Goal: Task Accomplishment & Management: Use online tool/utility

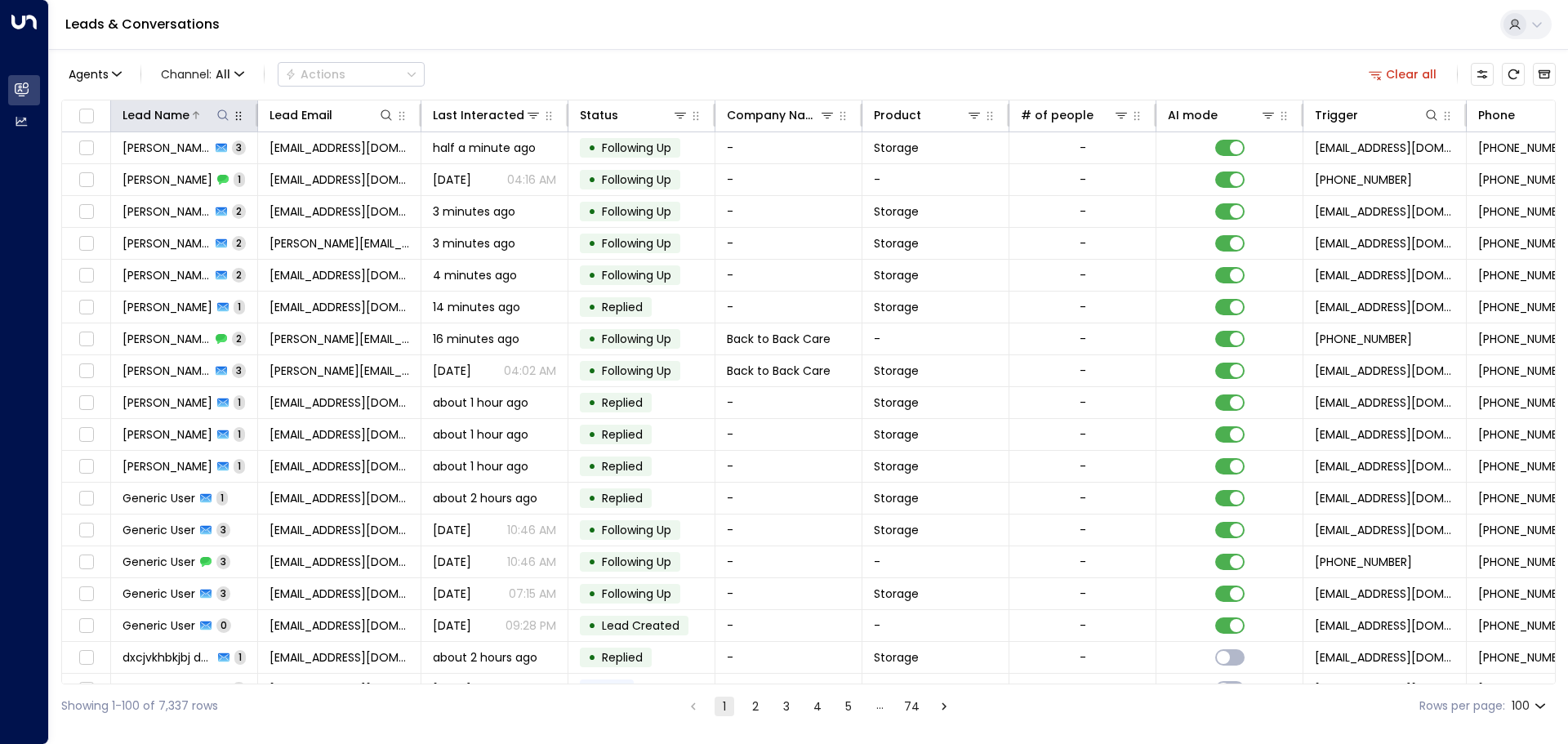
click at [219, 112] on icon at bounding box center [223, 114] width 13 height 13
click at [153, 170] on input "text" at bounding box center [223, 174] width 225 height 30
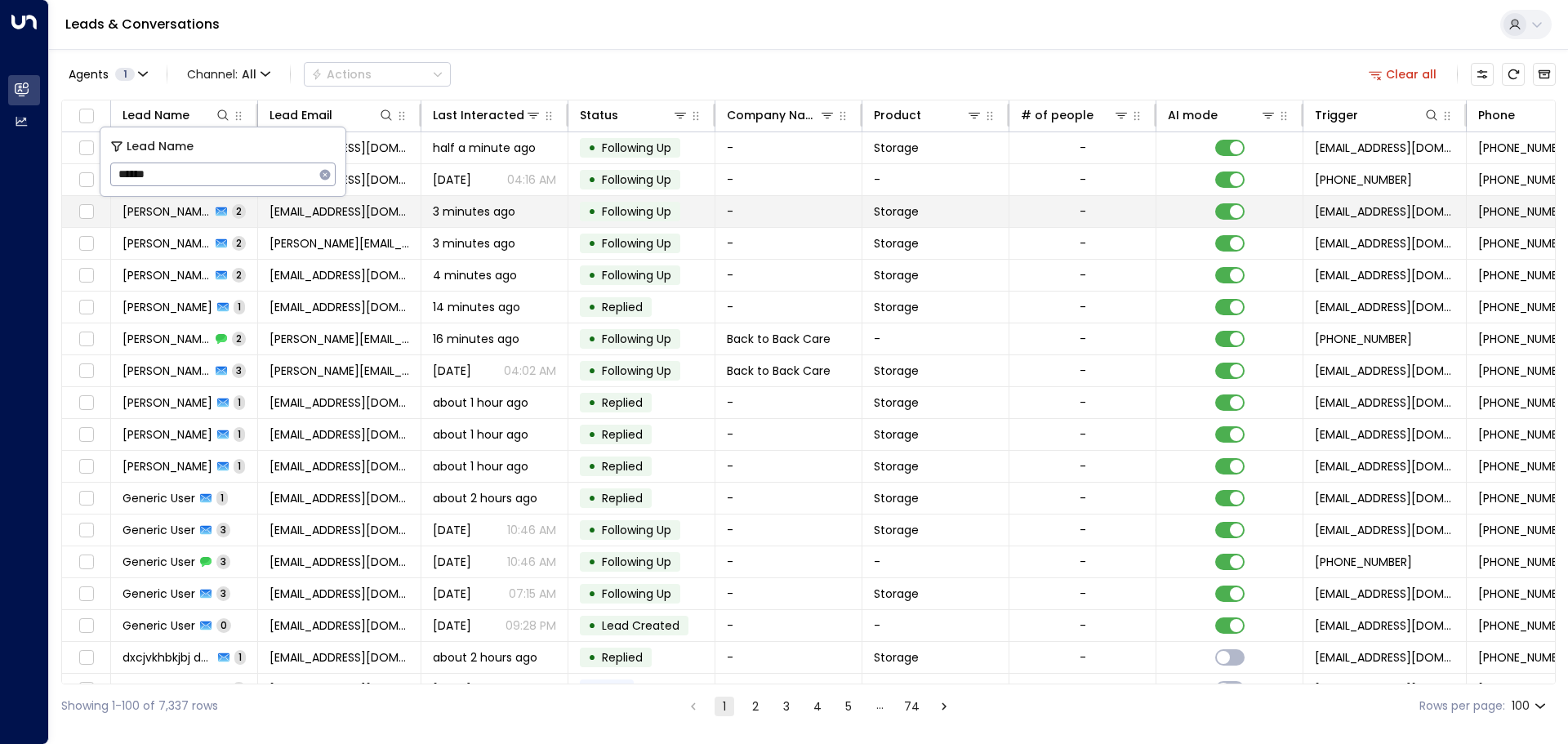
type input "******"
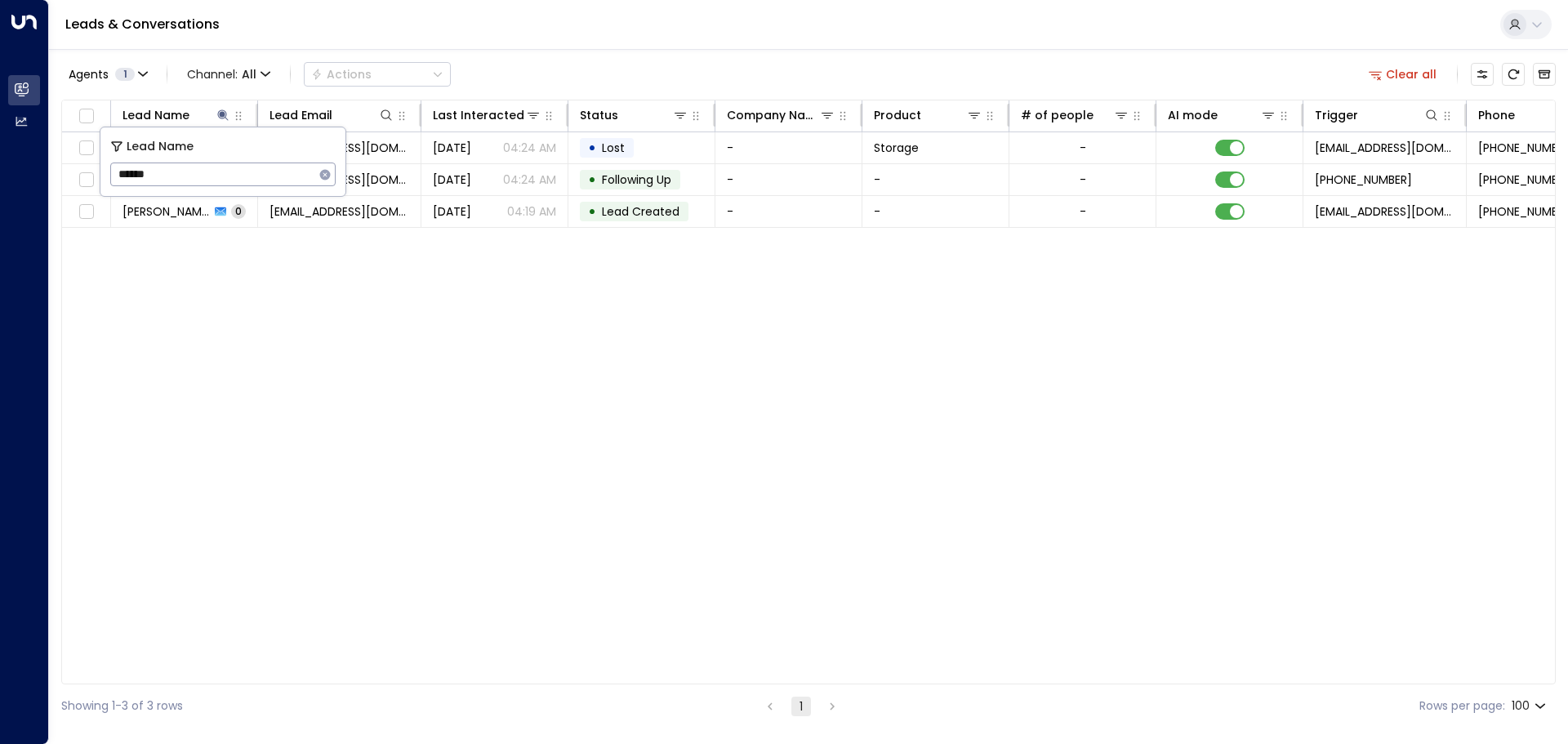
click at [332, 266] on div "Lead Name Lead Email Last Interacted Status Company Name Product # of people AI…" at bounding box center [808, 392] width 1495 height 585
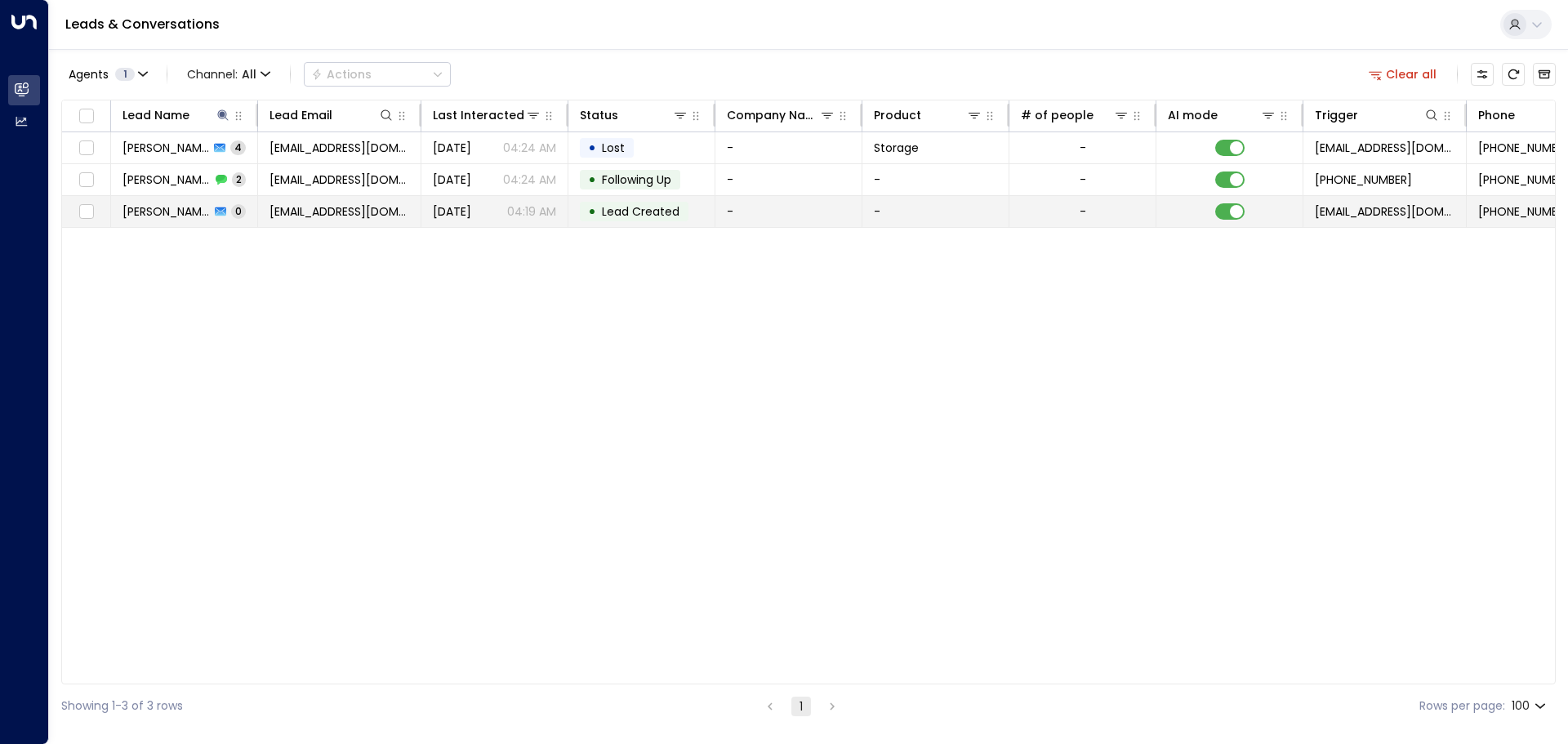
click at [244, 213] on td "[PERSON_NAME] 0" at bounding box center [184, 211] width 147 height 31
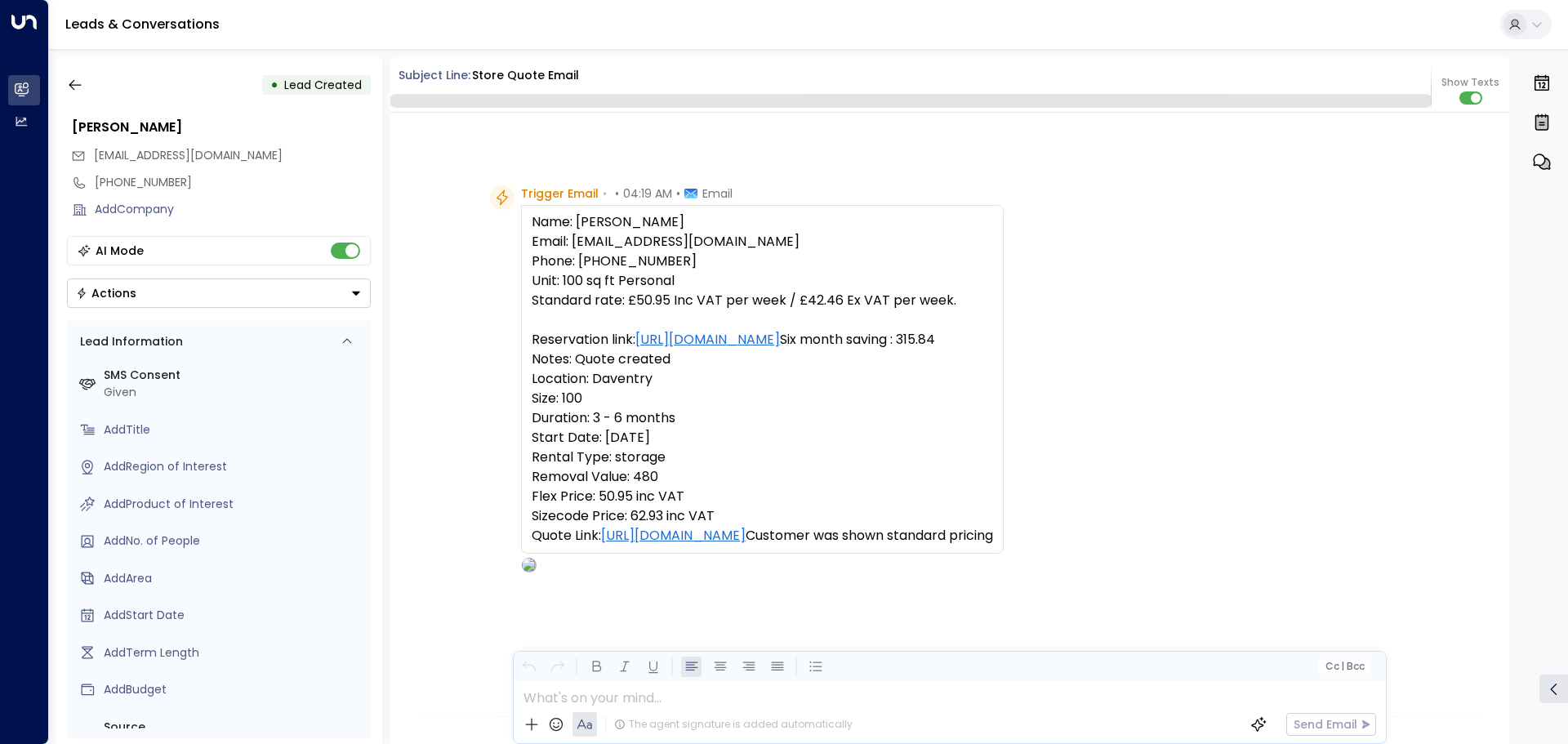
scroll to position [625, 0]
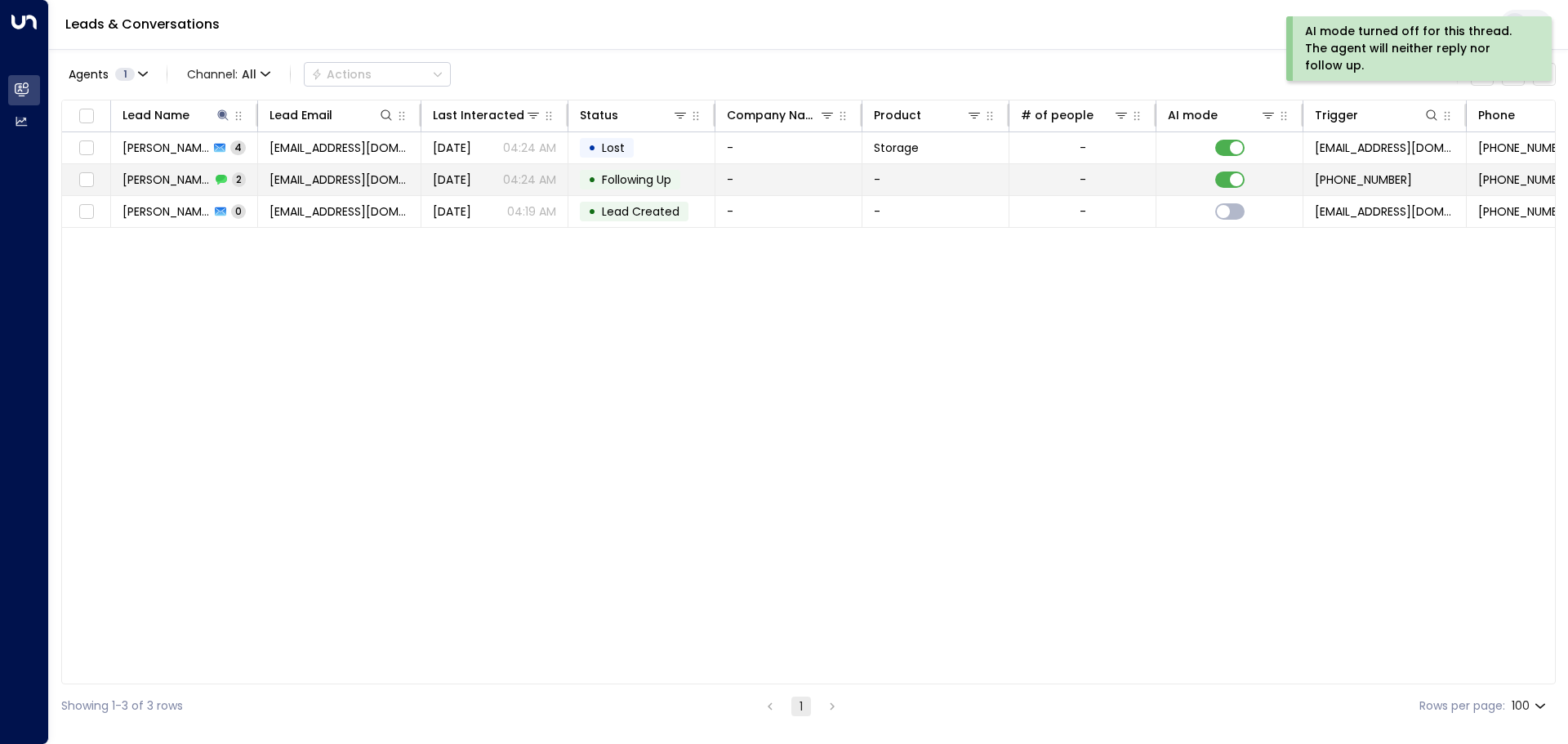
click at [204, 171] on div "[PERSON_NAME] 2" at bounding box center [184, 179] width 124 height 16
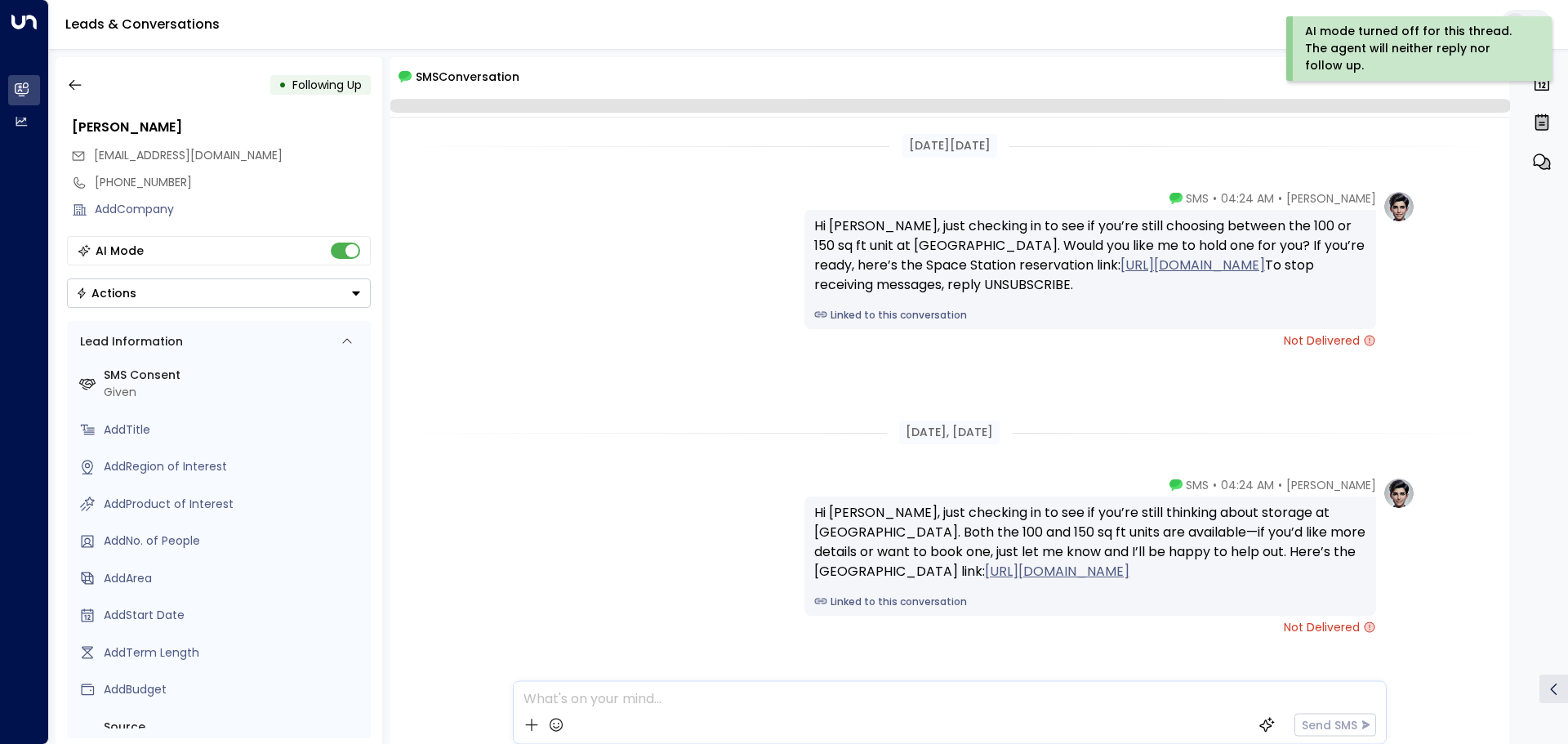
scroll to position [55, 0]
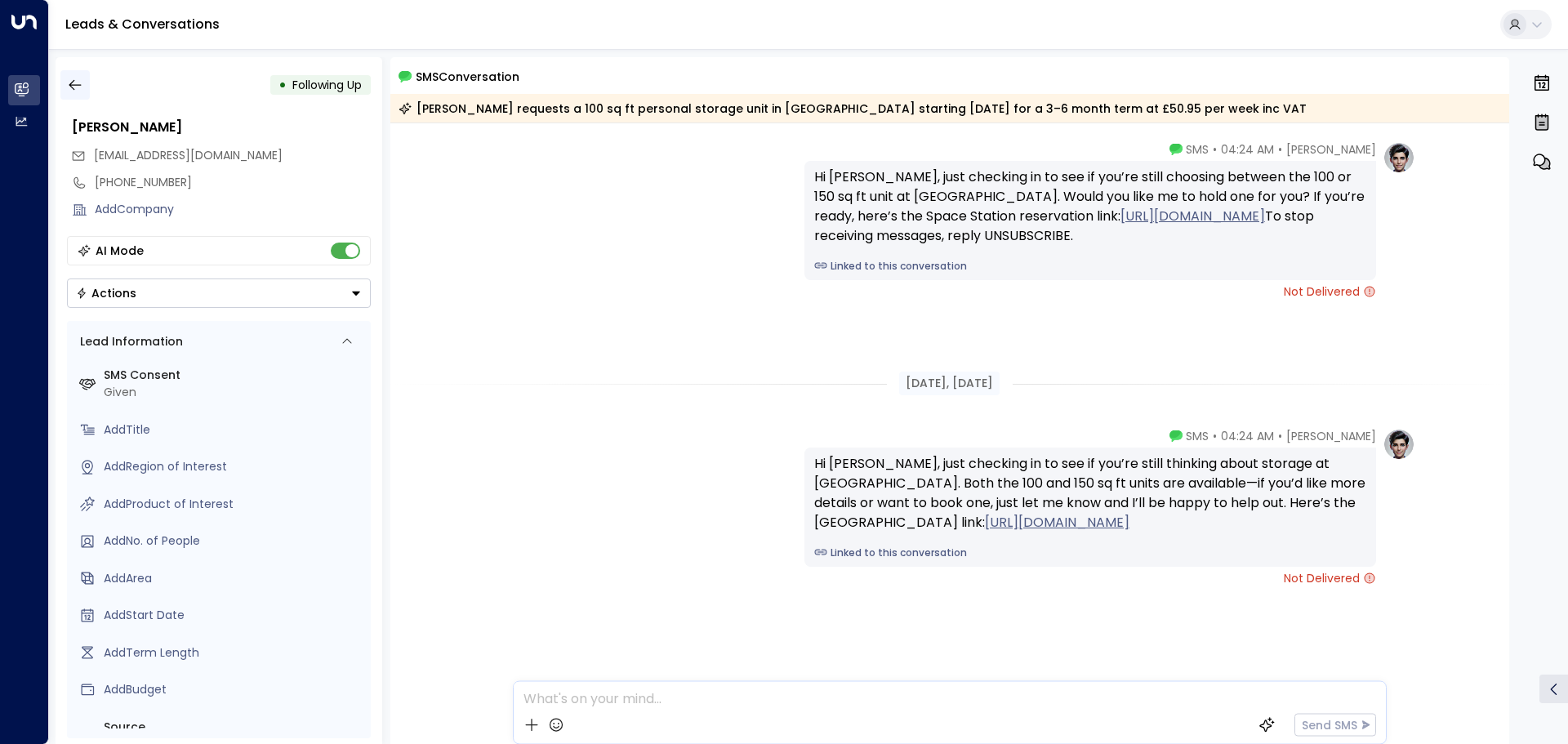
click at [72, 86] on icon "button" at bounding box center [75, 84] width 16 height 16
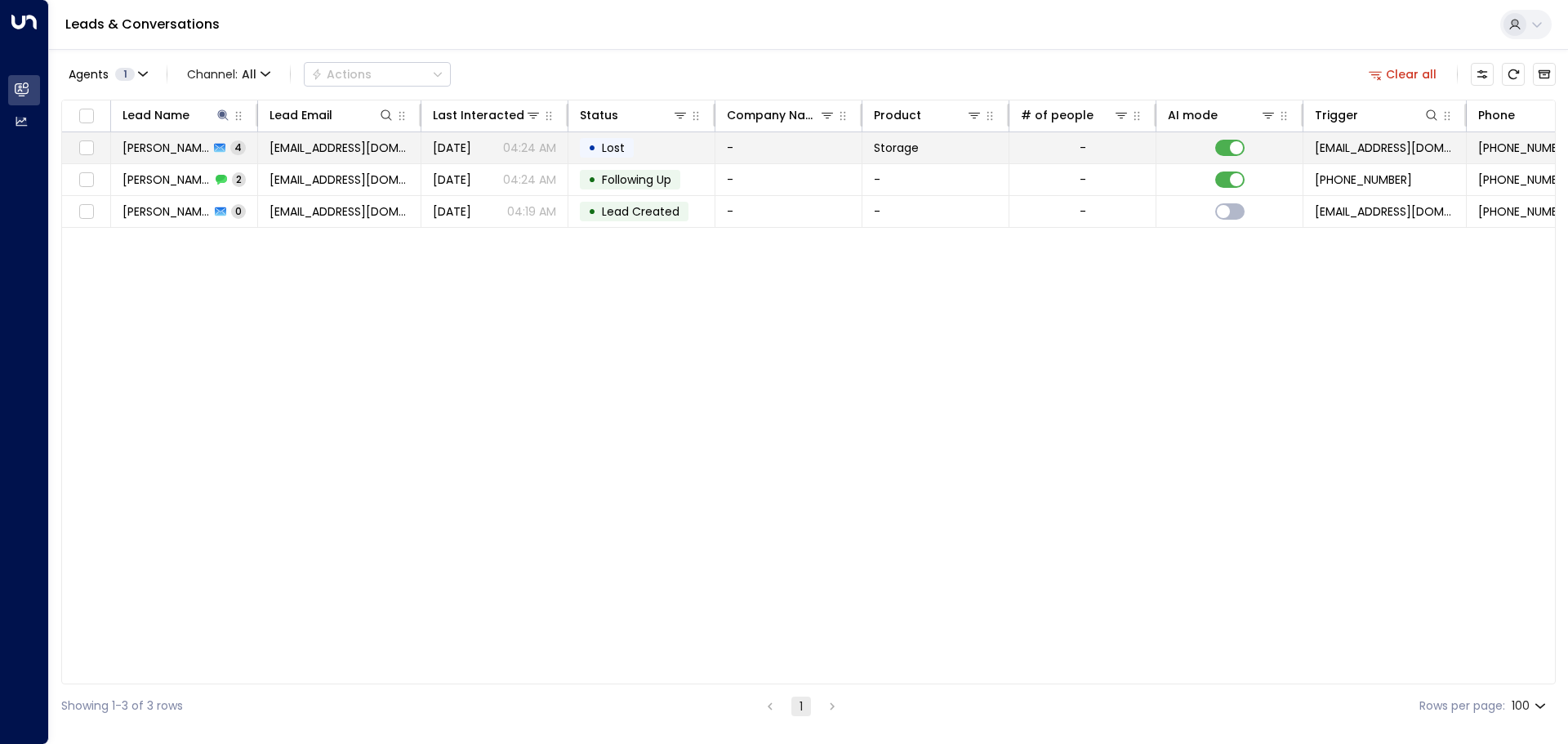
click at [201, 150] on div "[PERSON_NAME] 4" at bounding box center [184, 147] width 124 height 16
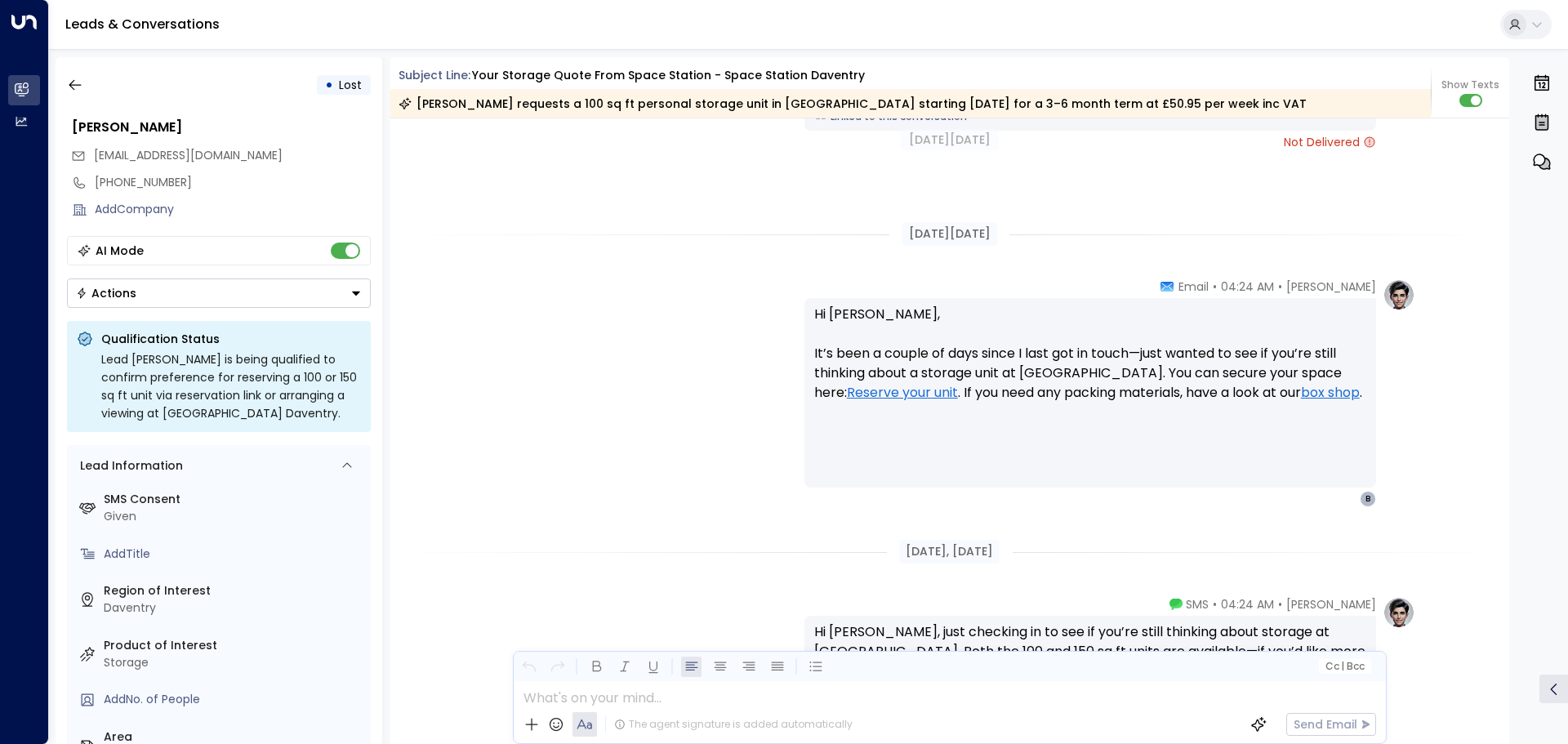
scroll to position [1747, 0]
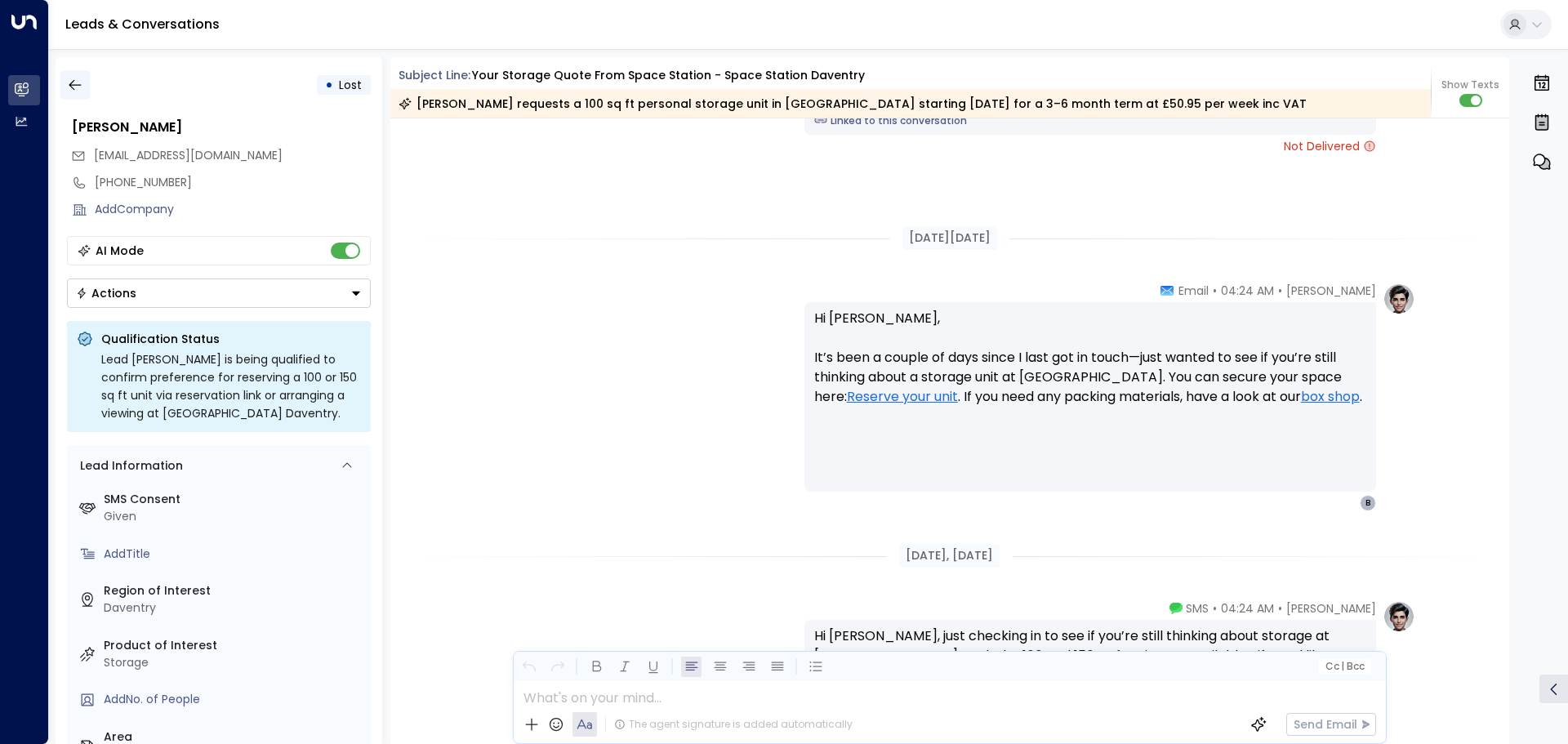
click at [78, 88] on icon "button" at bounding box center [75, 84] width 16 height 16
